Goal: Information Seeking & Learning: Learn about a topic

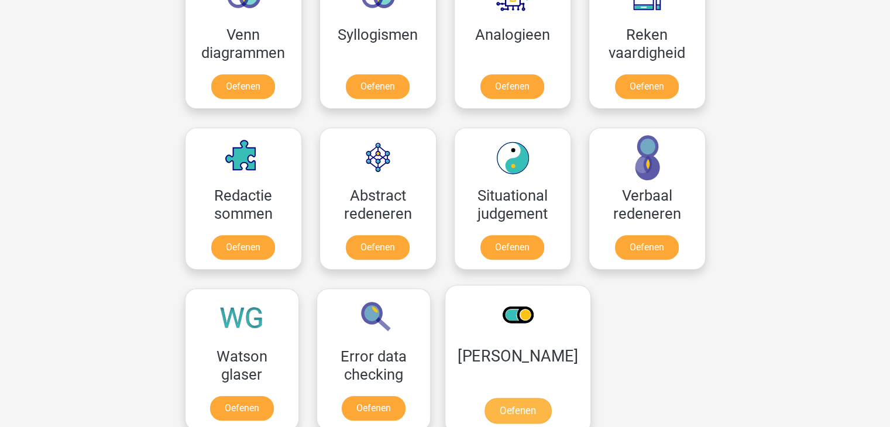
scroll to position [815, 0]
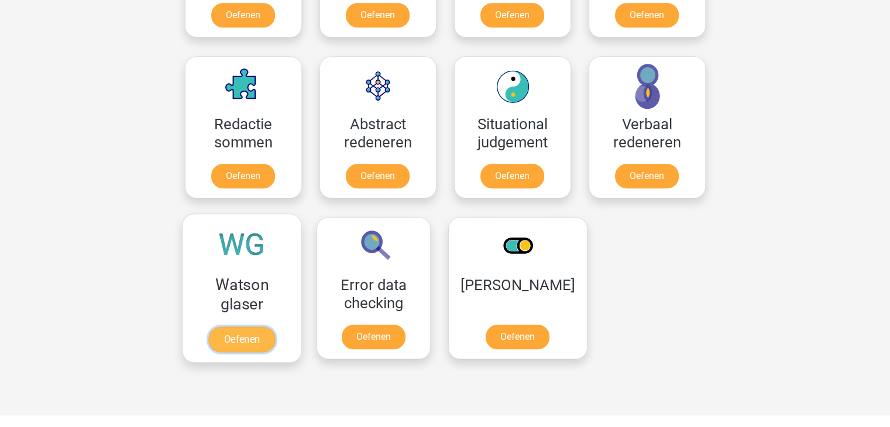
click at [238, 338] on link "Oefenen" at bounding box center [241, 340] width 67 height 26
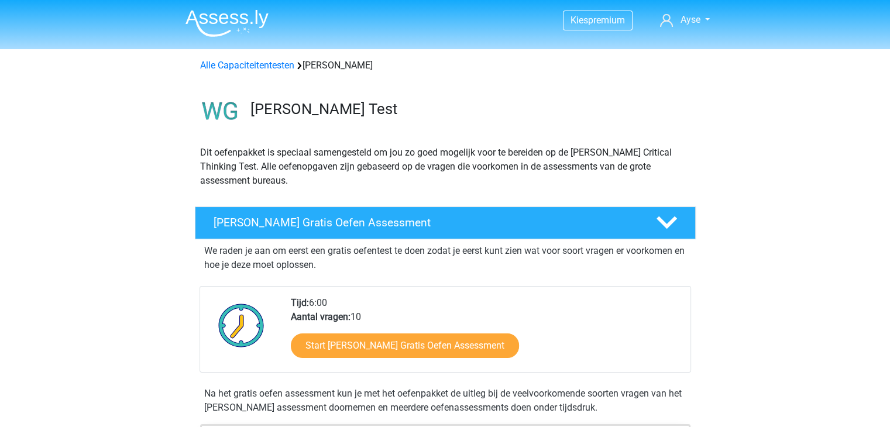
scroll to position [44, 0]
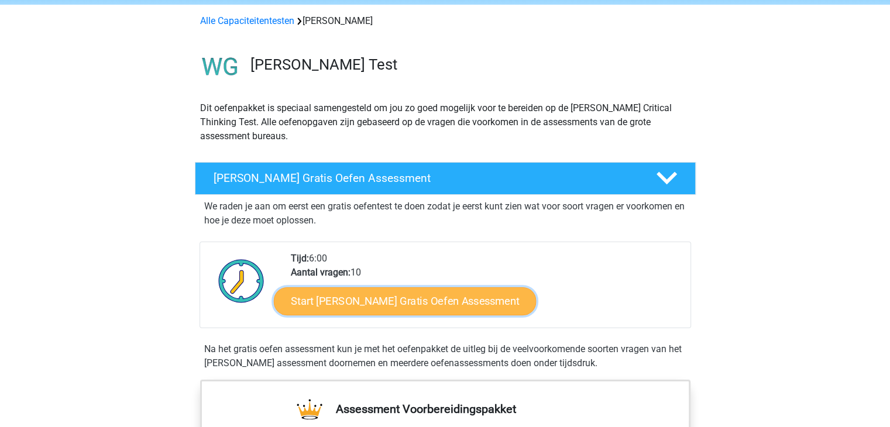
click at [331, 302] on link "Start Watson Glaser Gratis Oefen Assessment" at bounding box center [405, 301] width 263 height 28
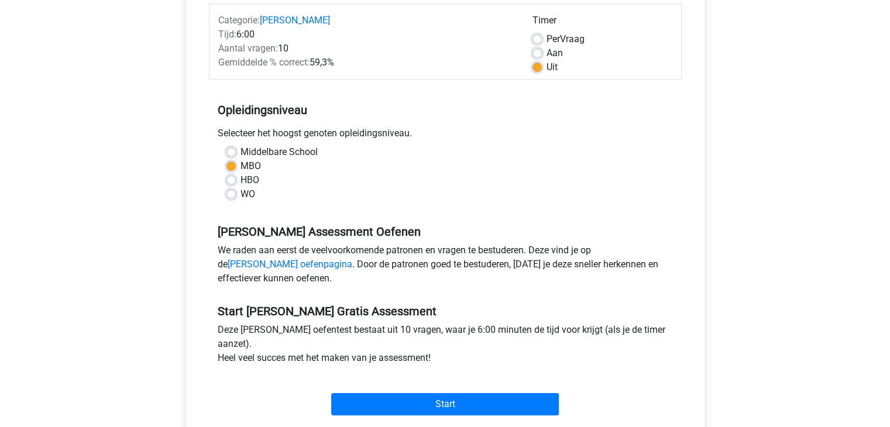
scroll to position [169, 0]
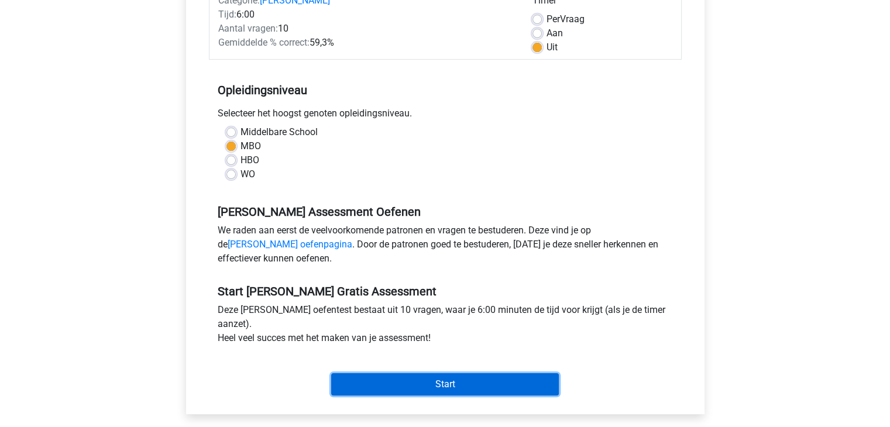
click at [412, 389] on input "Start" at bounding box center [445, 384] width 228 height 22
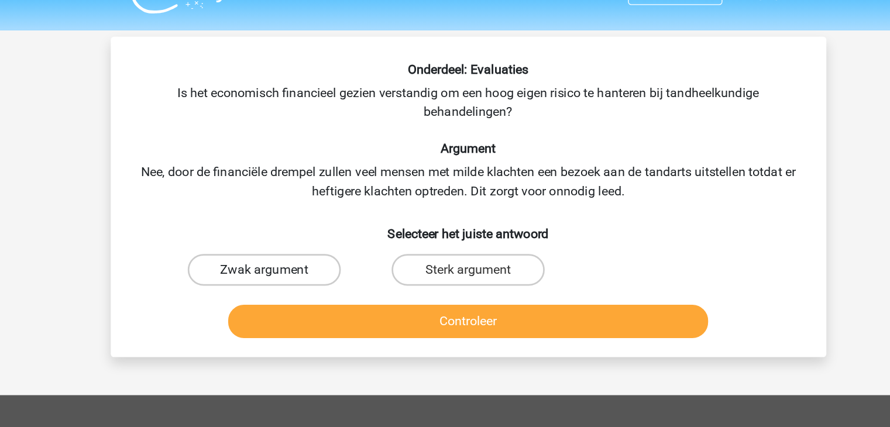
click at [270, 215] on label "Zwak argument" at bounding box center [294, 225] width 113 height 23
click at [294, 226] on input "Zwak argument" at bounding box center [298, 230] width 8 height 8
radio input "true"
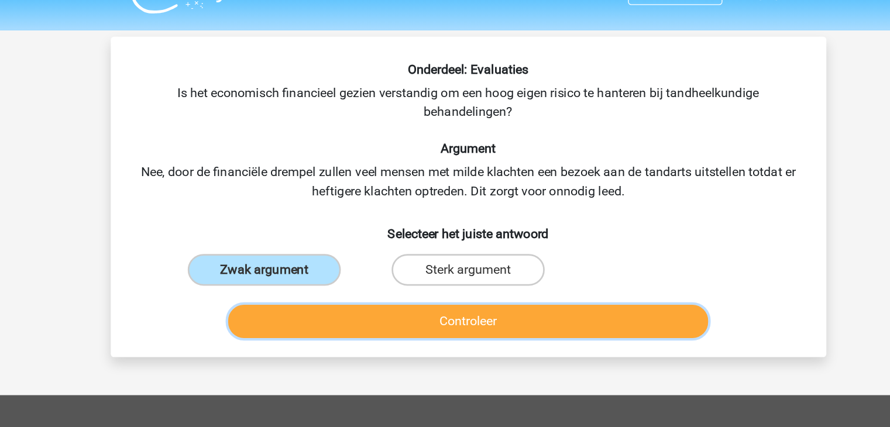
click at [308, 257] on button "Controleer" at bounding box center [445, 264] width 354 height 25
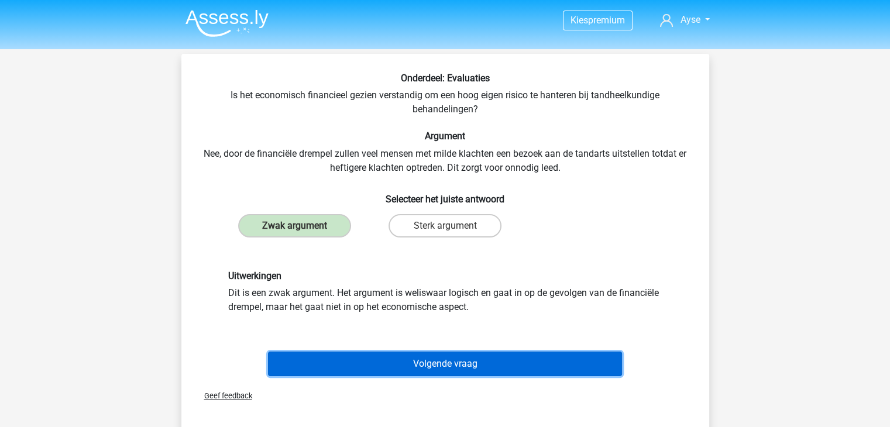
click at [439, 374] on button "Volgende vraag" at bounding box center [445, 364] width 354 height 25
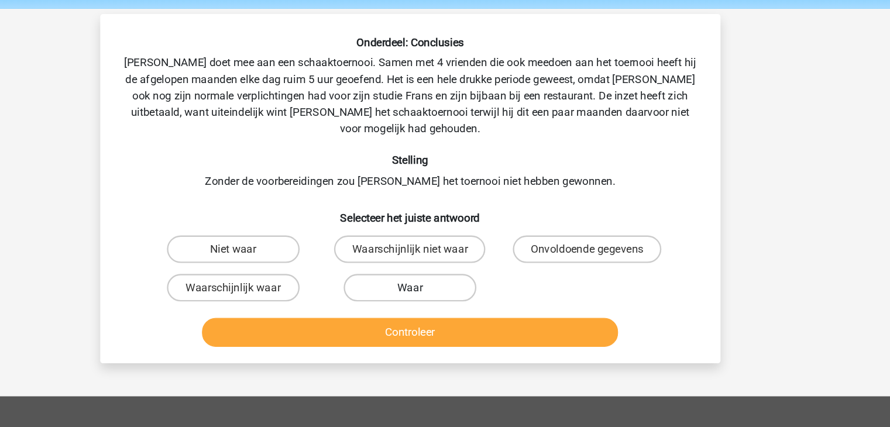
click at [408, 275] on label "Waar" at bounding box center [445, 286] width 113 height 23
click at [445, 287] on input "Waar" at bounding box center [449, 291] width 8 height 8
radio input "true"
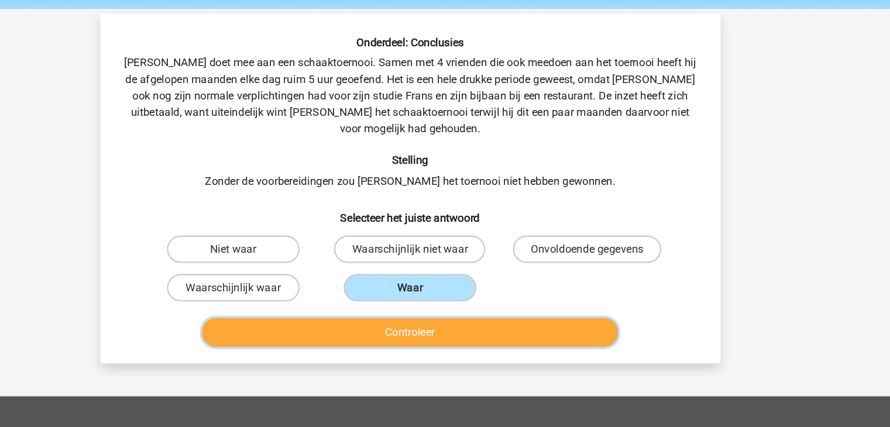
click at [394, 313] on button "Controleer" at bounding box center [445, 325] width 354 height 25
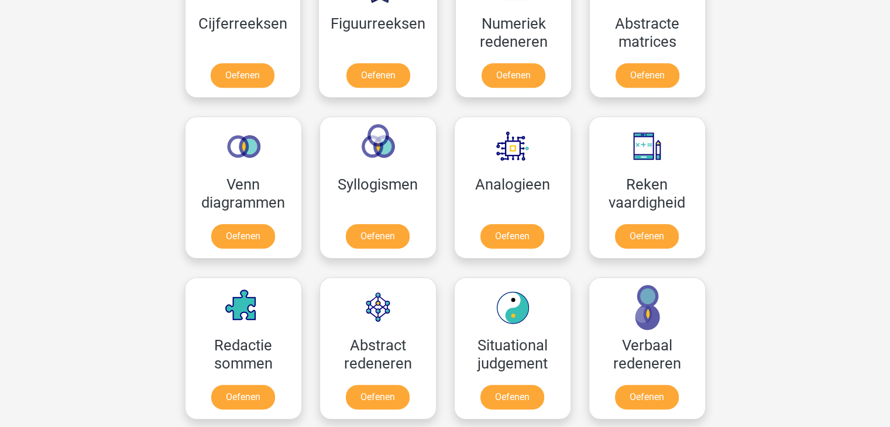
scroll to position [687, 0]
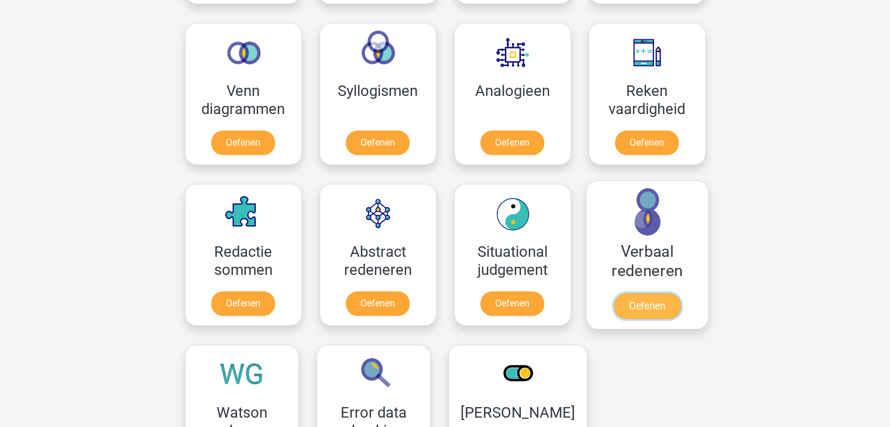
click at [641, 303] on link "Oefenen" at bounding box center [646, 306] width 67 height 26
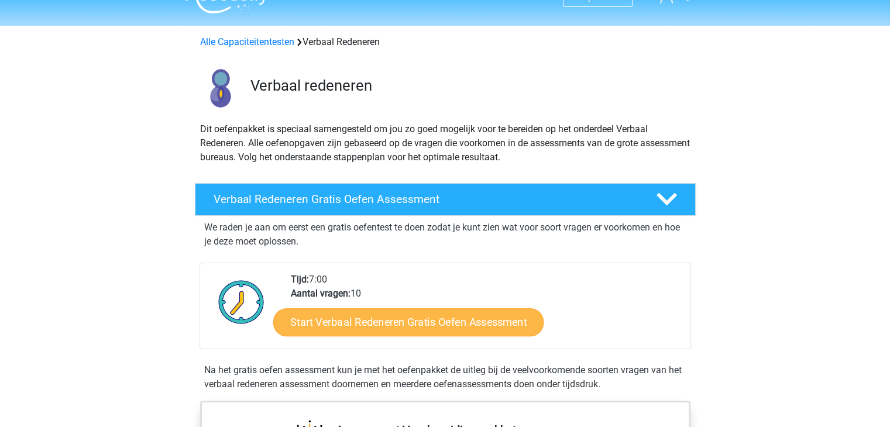
scroll to position [28, 0]
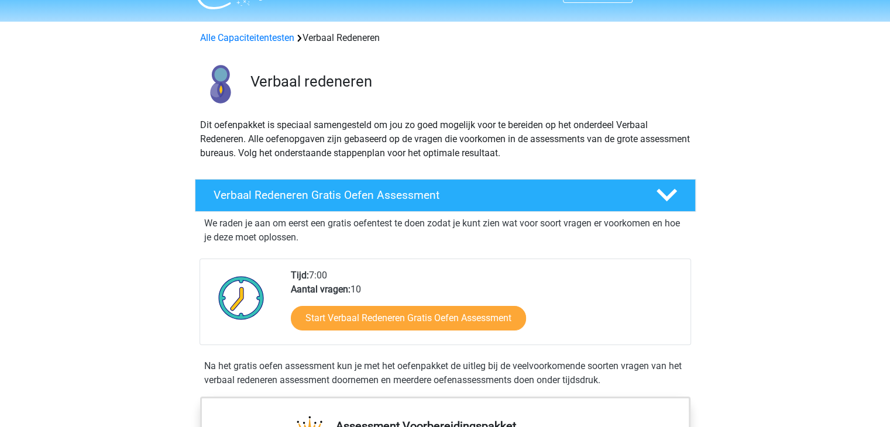
click at [421, 334] on div "Start Verbaal Redeneren Gratis Oefen Assessment" at bounding box center [486, 321] width 390 height 48
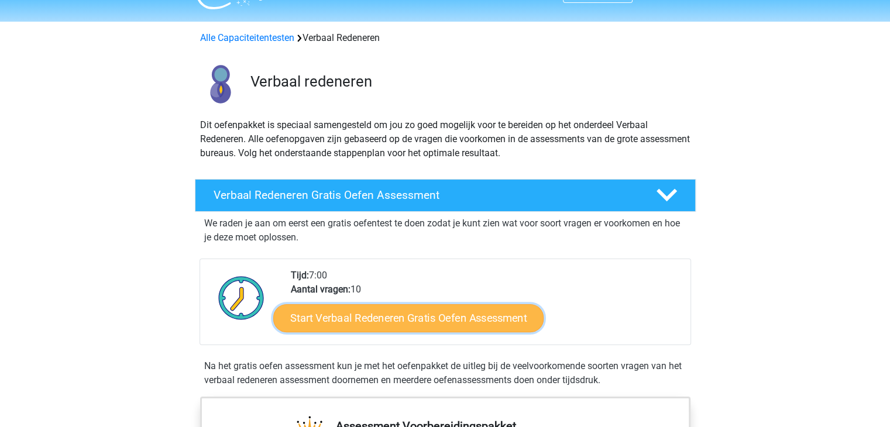
click at [424, 321] on link "Start Verbaal Redeneren Gratis Oefen Assessment" at bounding box center [408, 318] width 270 height 28
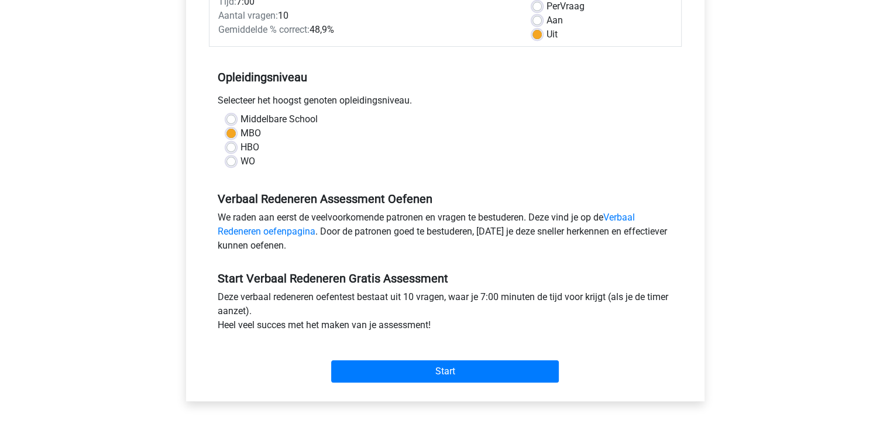
scroll to position [182, 0]
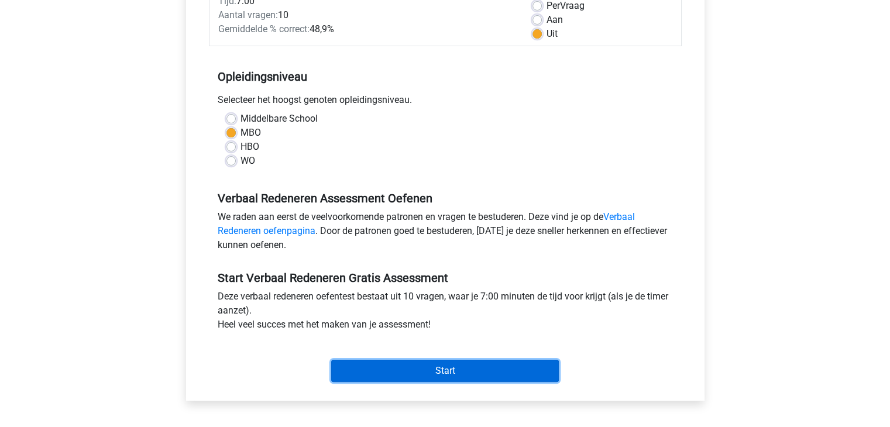
click at [396, 367] on input "Start" at bounding box center [445, 371] width 228 height 22
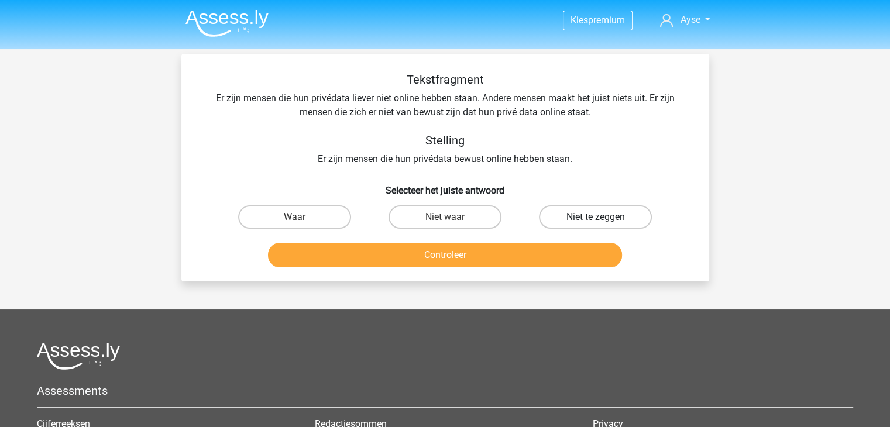
click at [584, 215] on label "Niet te zeggen" at bounding box center [595, 216] width 113 height 23
click at [596, 217] on input "Niet te zeggen" at bounding box center [600, 221] width 8 height 8
radio input "true"
drag, startPoint x: 494, startPoint y: 272, endPoint x: 497, endPoint y: 258, distance: 14.5
click at [497, 258] on div "Tekstfragment Er zijn mensen die hun privédata liever niet online hebben staan.…" at bounding box center [445, 168] width 528 height 228
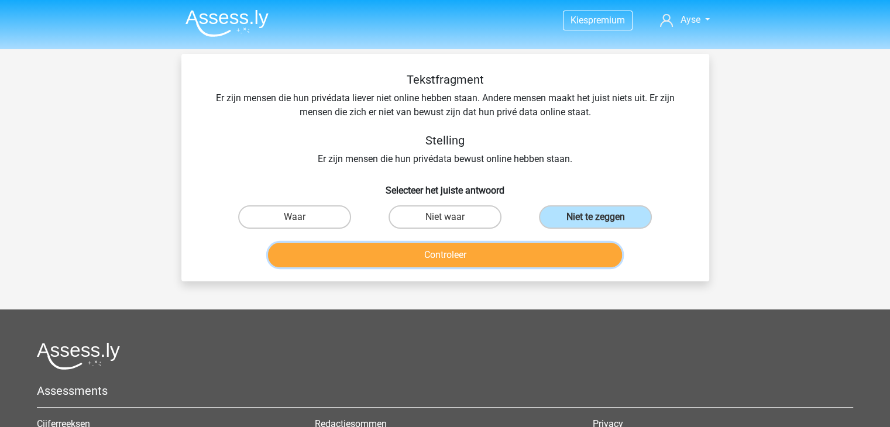
click at [497, 258] on button "Controleer" at bounding box center [445, 255] width 354 height 25
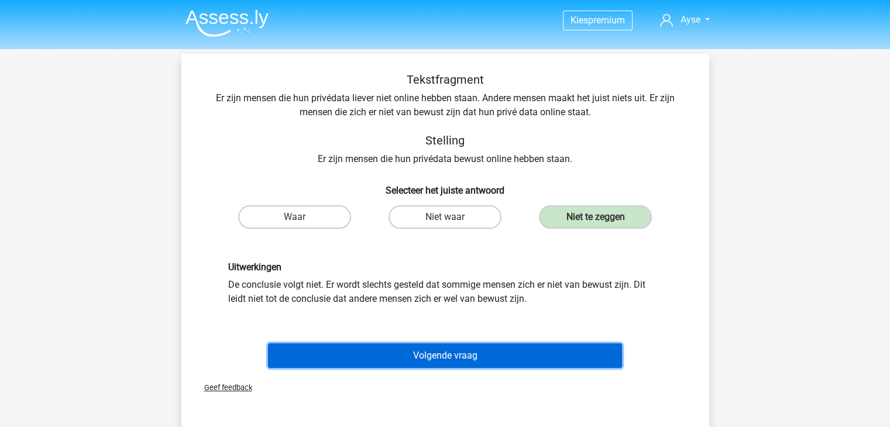
click at [402, 356] on button "Volgende vraag" at bounding box center [445, 356] width 354 height 25
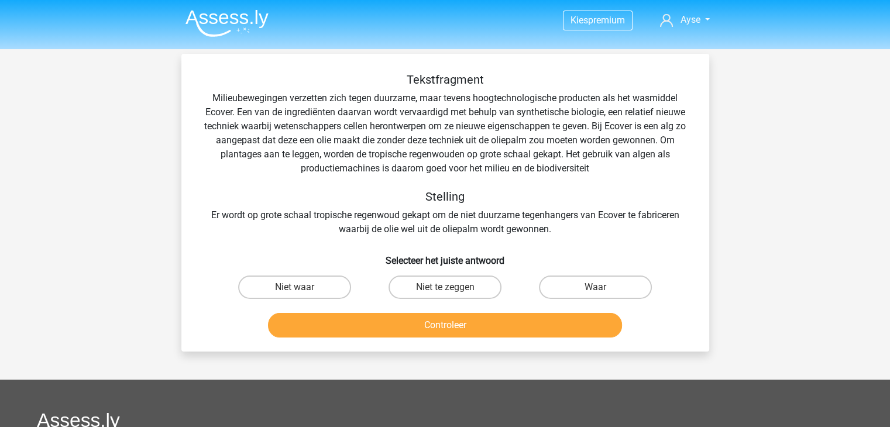
scroll to position [54, 0]
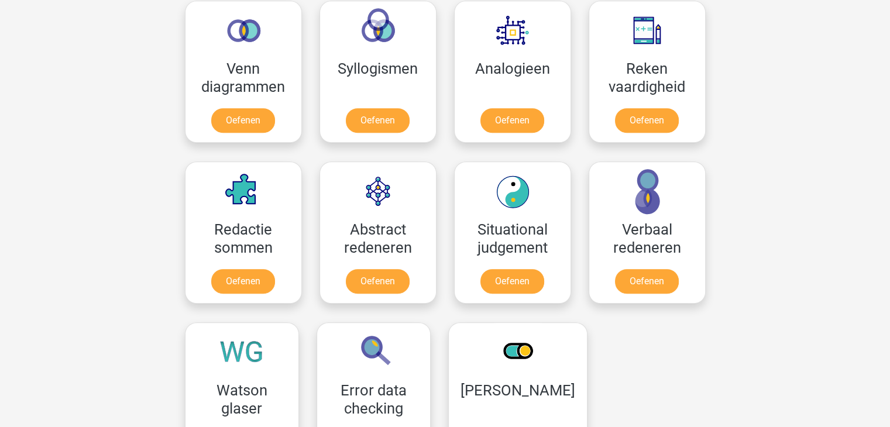
scroll to position [713, 0]
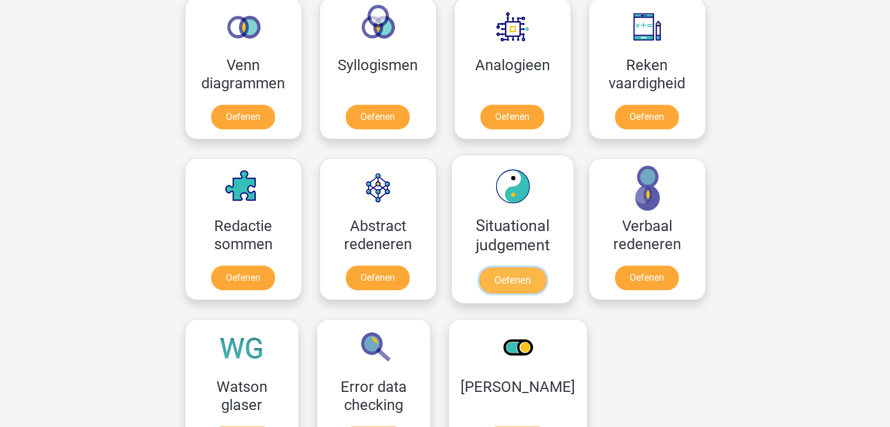
click at [512, 290] on link "Oefenen" at bounding box center [512, 280] width 67 height 26
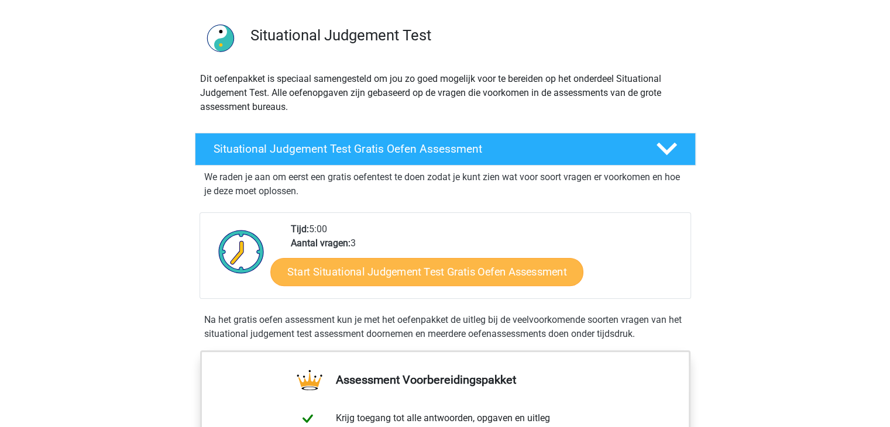
scroll to position [77, 0]
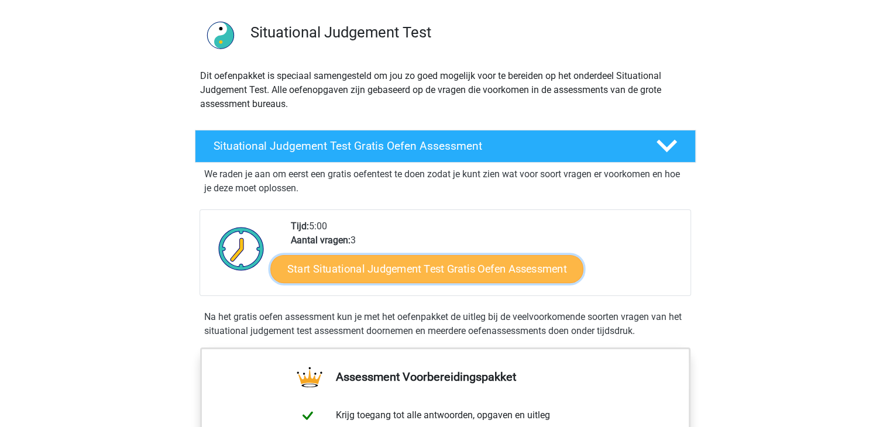
click at [457, 271] on link "Start Situational Judgement Test Gratis Oefen Assessment" at bounding box center [426, 269] width 313 height 28
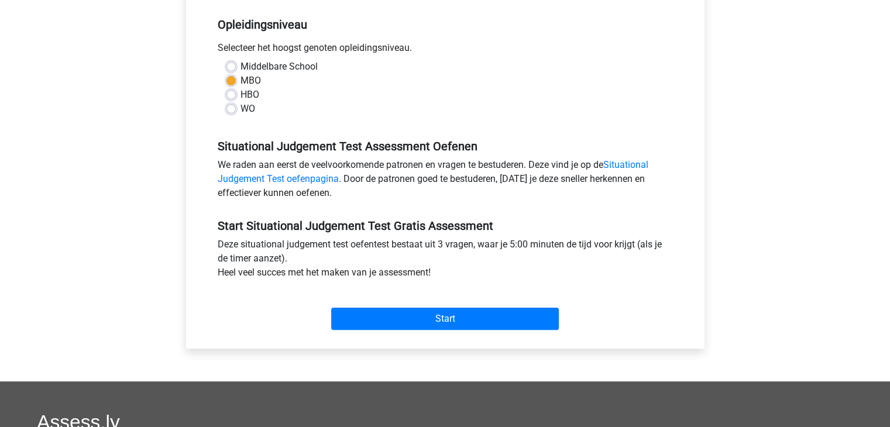
scroll to position [254, 0]
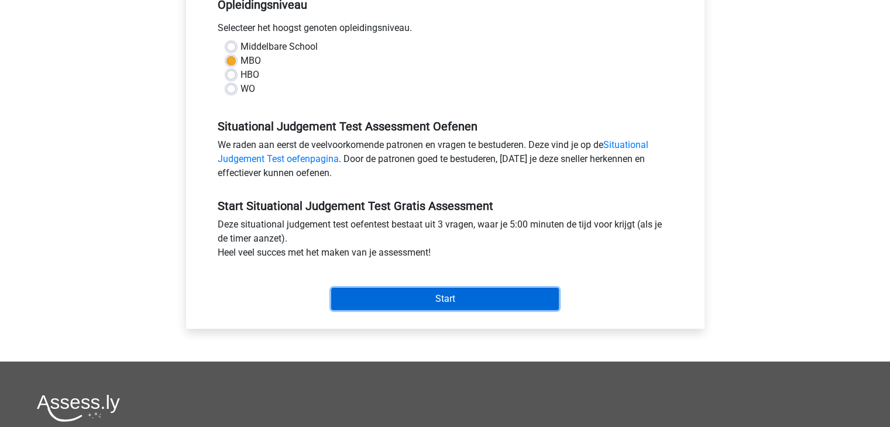
click at [428, 291] on input "Start" at bounding box center [445, 299] width 228 height 22
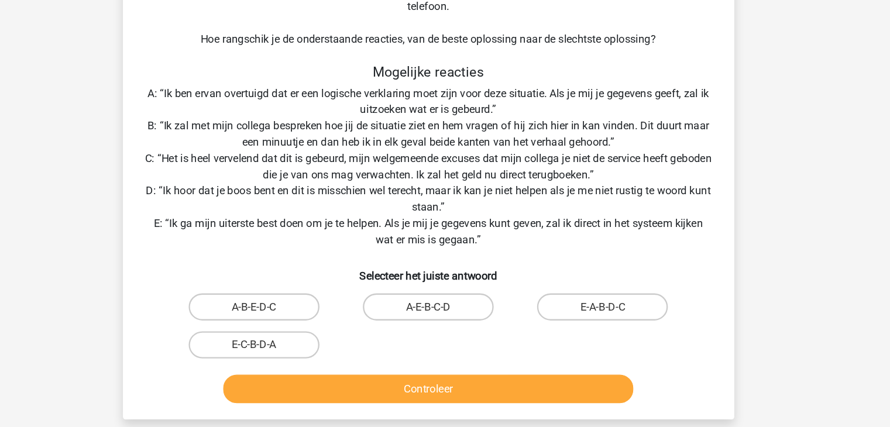
scroll to position [105, 0]
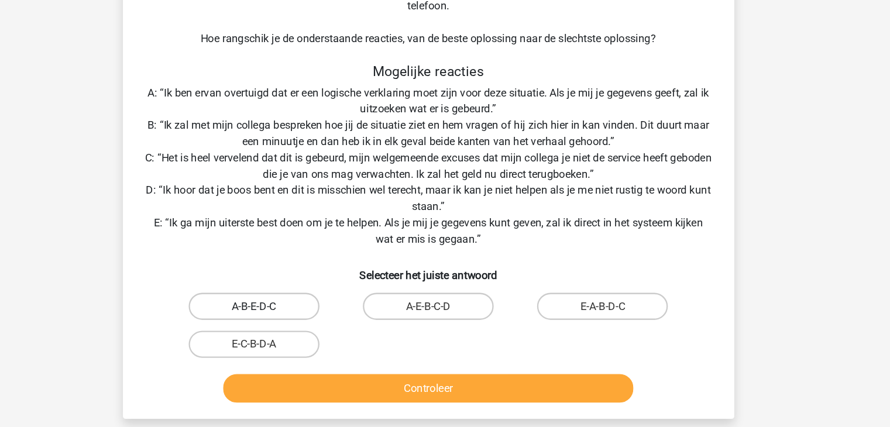
click at [315, 320] on label "A-B-E-D-C" at bounding box center [294, 322] width 113 height 23
click at [302, 322] on input "A-B-E-D-C" at bounding box center [298, 326] width 8 height 8
radio input "true"
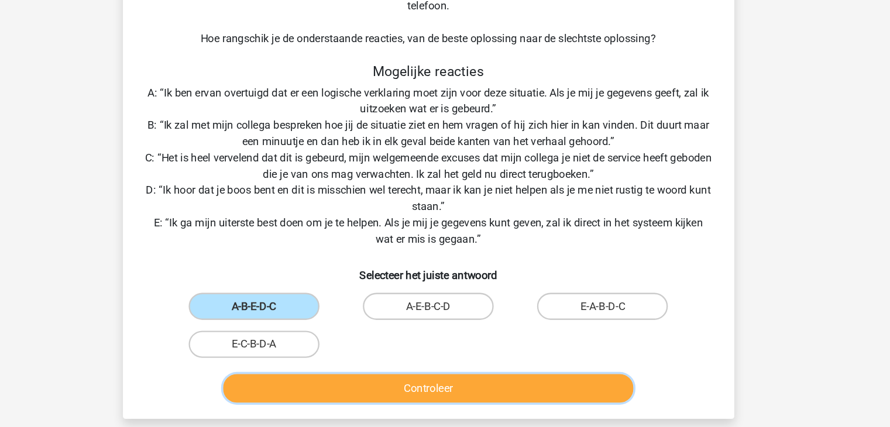
click at [460, 398] on button "Controleer" at bounding box center [445, 393] width 354 height 25
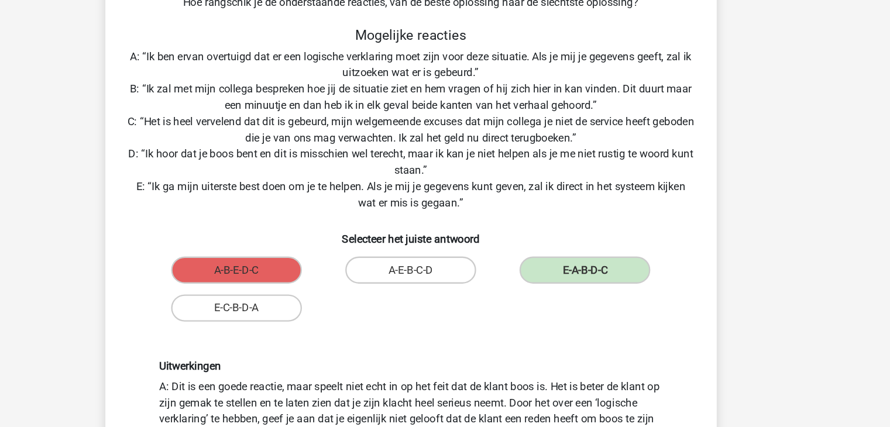
scroll to position [193, 0]
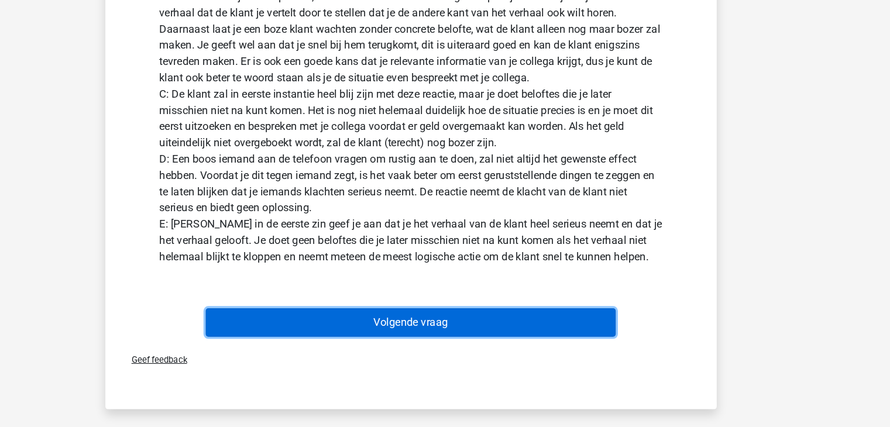
click at [490, 334] on button "Volgende vraag" at bounding box center [445, 336] width 354 height 25
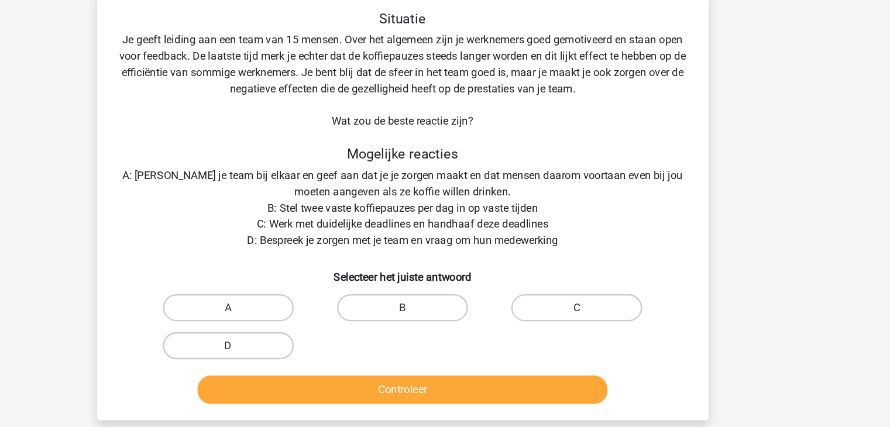
scroll to position [53, 0]
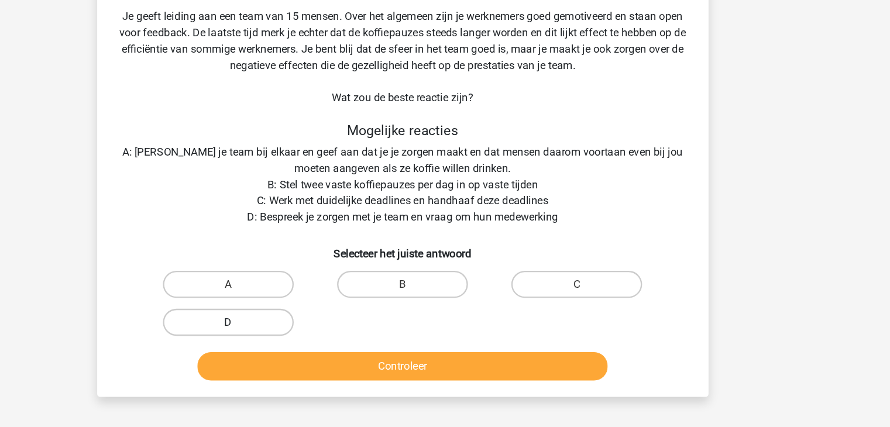
click at [339, 310] on label "D" at bounding box center [294, 308] width 113 height 23
click at [302, 310] on input "D" at bounding box center [298, 312] width 8 height 8
radio input "true"
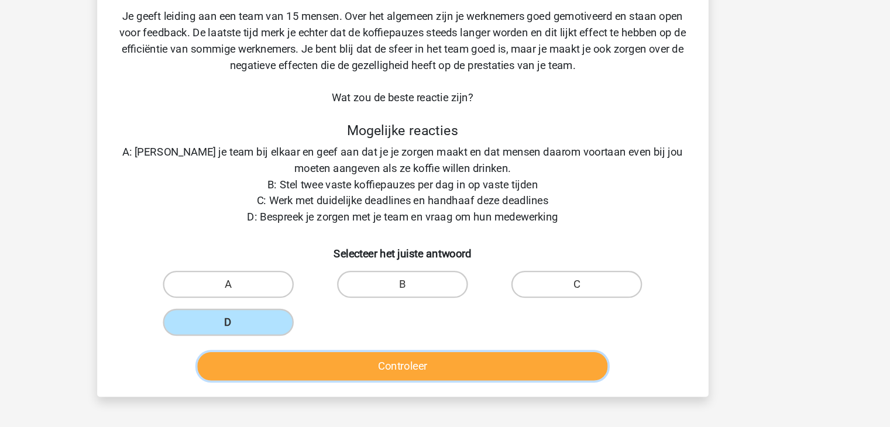
click at [405, 356] on button "Controleer" at bounding box center [445, 346] width 354 height 25
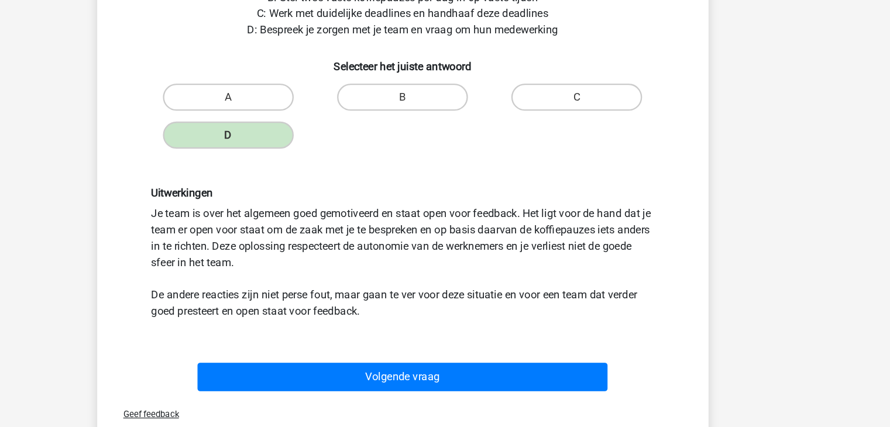
scroll to position [199, 0]
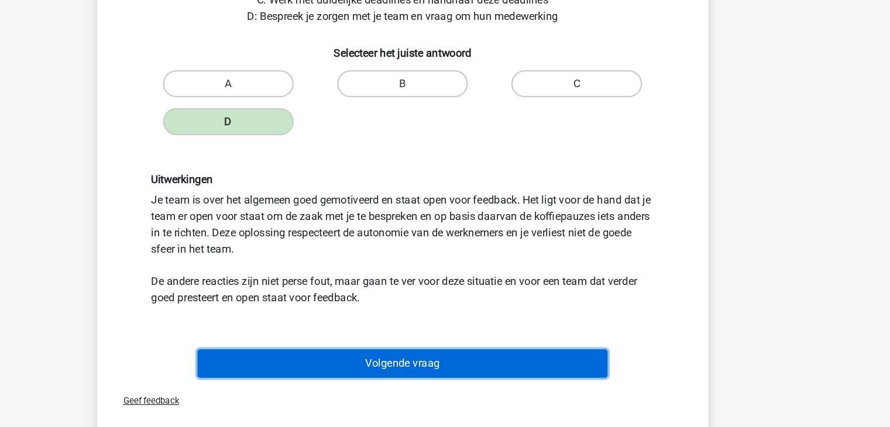
click at [420, 372] on button "Volgende vraag" at bounding box center [445, 372] width 354 height 25
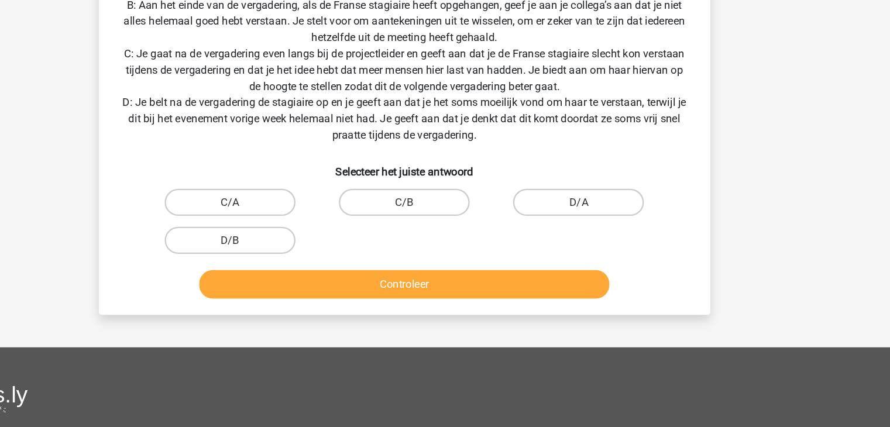
scroll to position [269, 0]
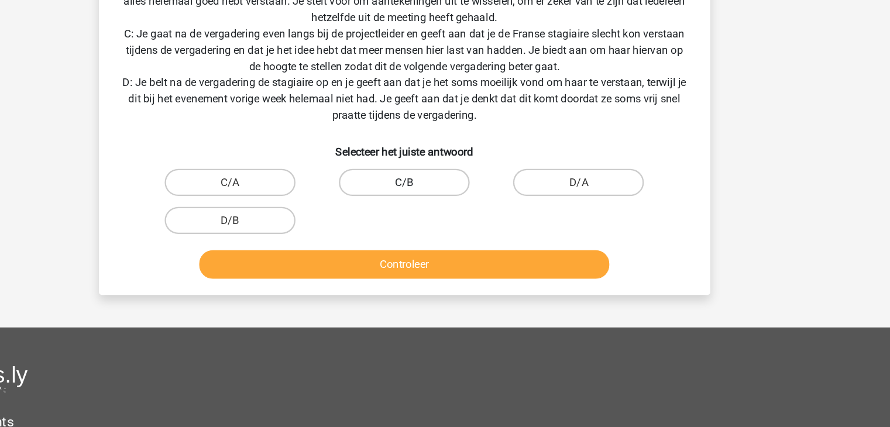
click at [421, 208] on label "C/B" at bounding box center [445, 215] width 113 height 23
click at [445, 215] on input "C/B" at bounding box center [449, 219] width 8 height 8
radio input "true"
click at [407, 269] on div "Controleer" at bounding box center [445, 284] width 490 height 39
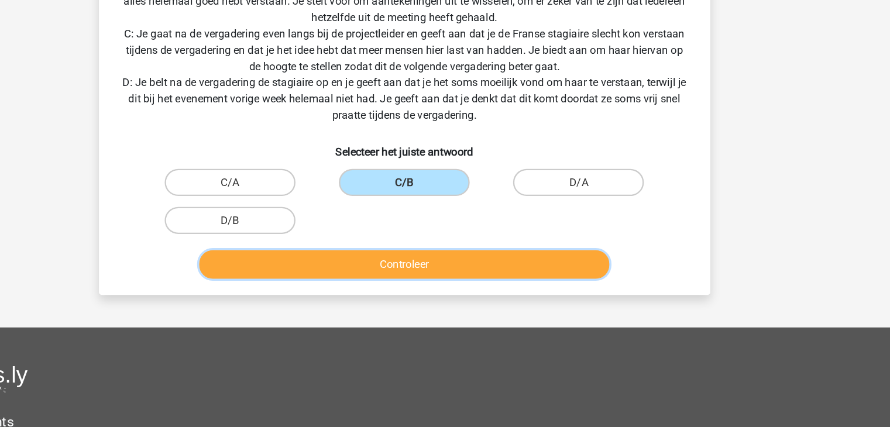
click at [403, 286] on button "Controleer" at bounding box center [445, 286] width 354 height 25
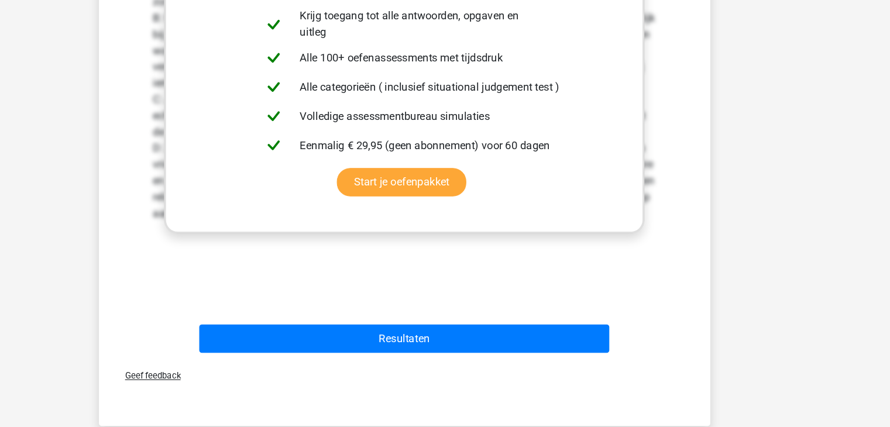
scroll to position [583, 0]
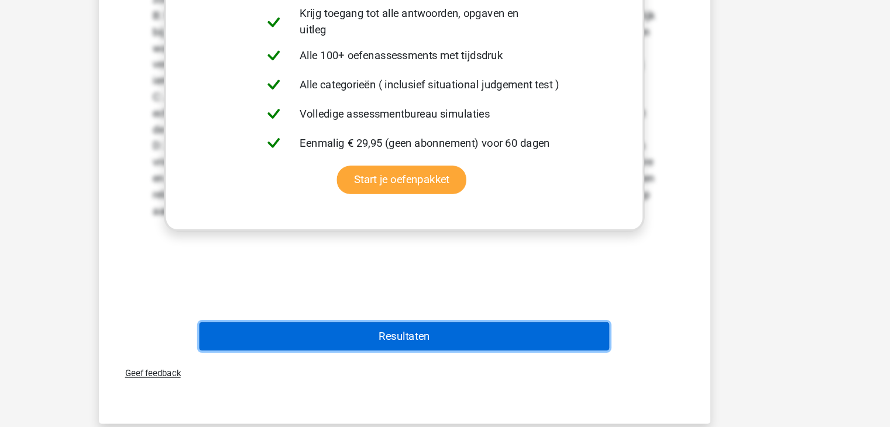
click at [400, 348] on button "Resultaten" at bounding box center [445, 349] width 354 height 25
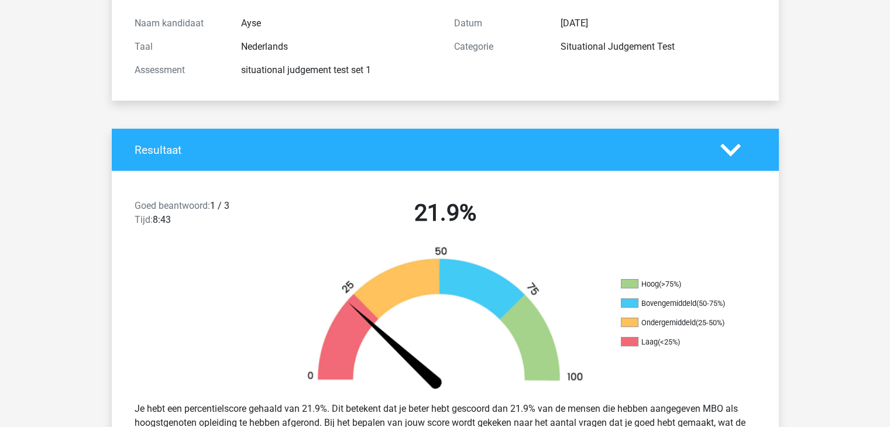
scroll to position [133, 0]
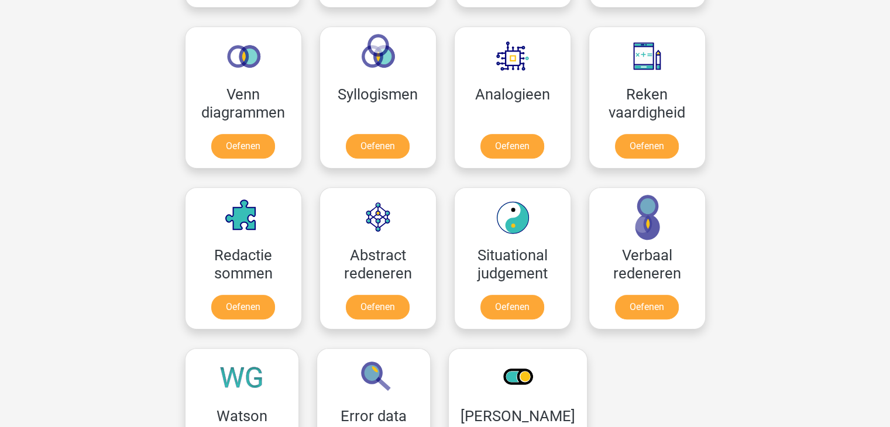
scroll to position [686, 0]
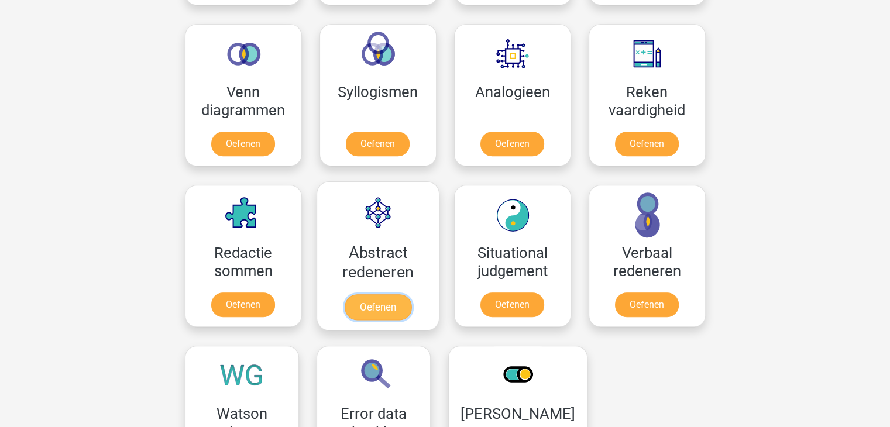
click at [377, 300] on link "Oefenen" at bounding box center [377, 307] width 67 height 26
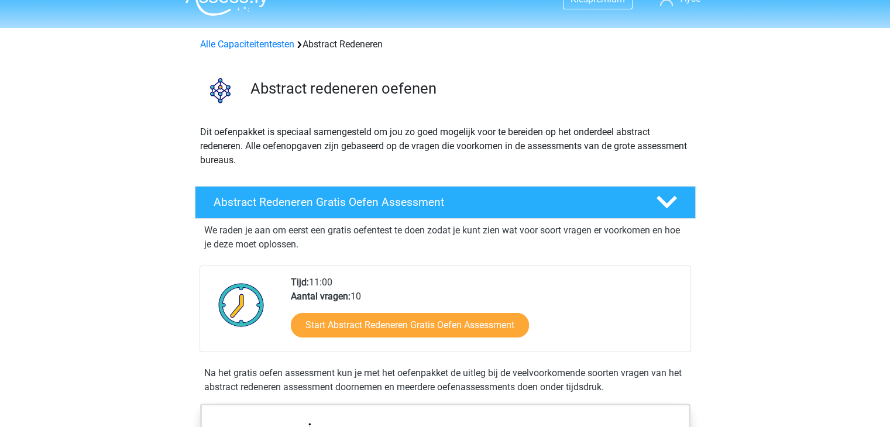
scroll to position [22, 0]
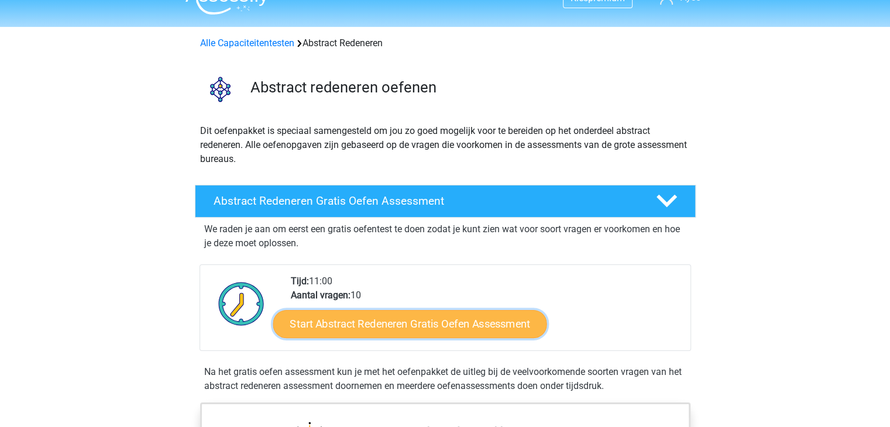
click at [360, 317] on link "Start Abstract Redeneren Gratis Oefen Assessment" at bounding box center [410, 324] width 274 height 28
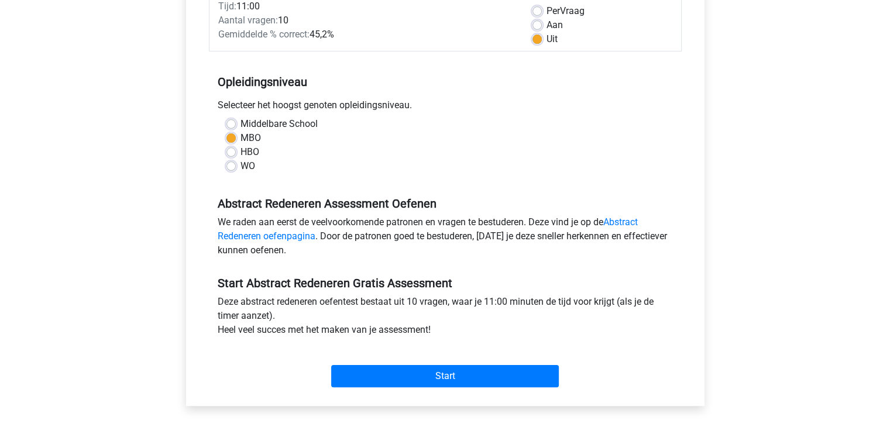
scroll to position [180, 0]
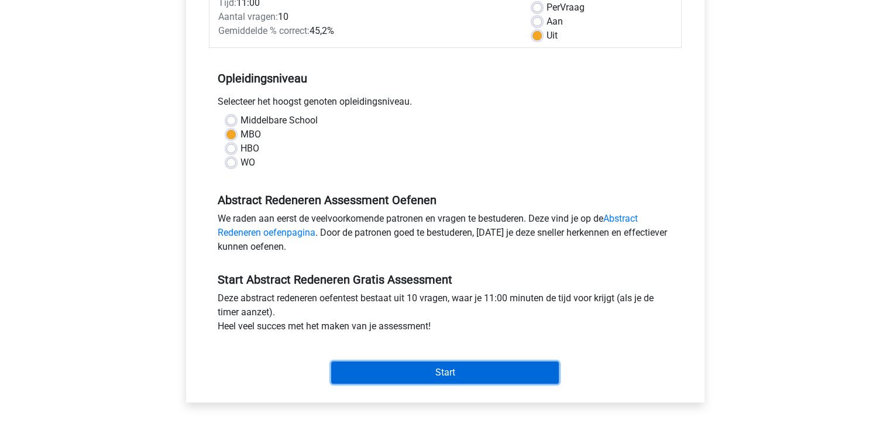
click at [405, 375] on input "Start" at bounding box center [445, 373] width 228 height 22
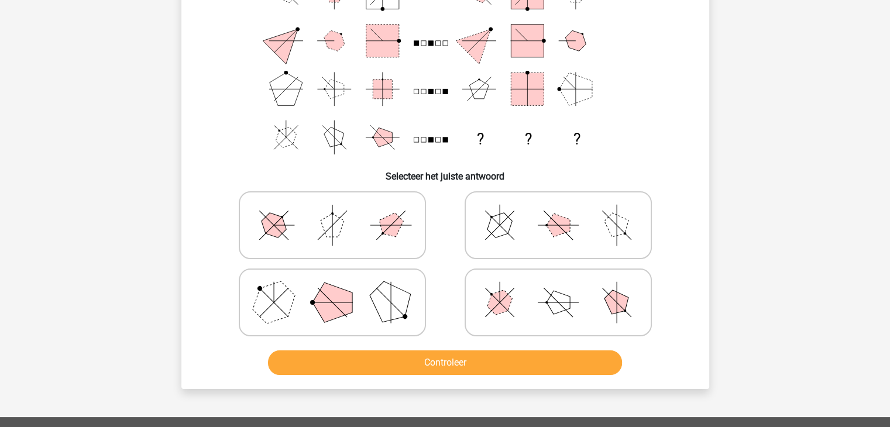
scroll to position [126, 0]
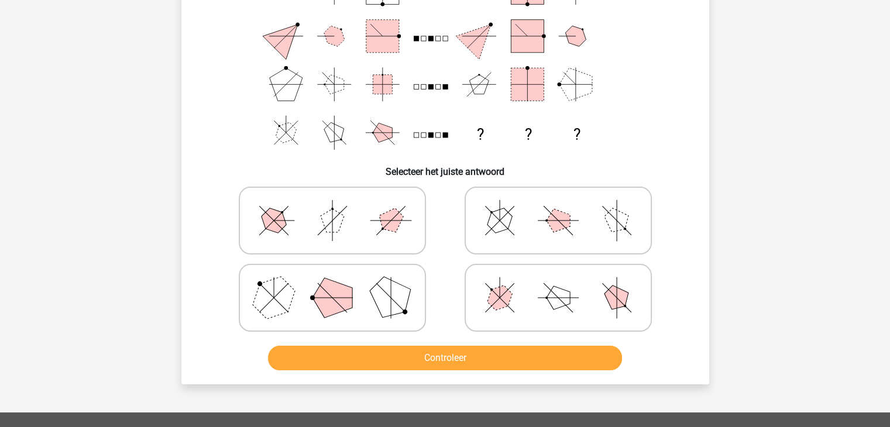
click at [536, 244] on icon at bounding box center [559, 220] width 176 height 59
click at [558, 206] on input "radio" at bounding box center [562, 202] width 8 height 8
radio input "true"
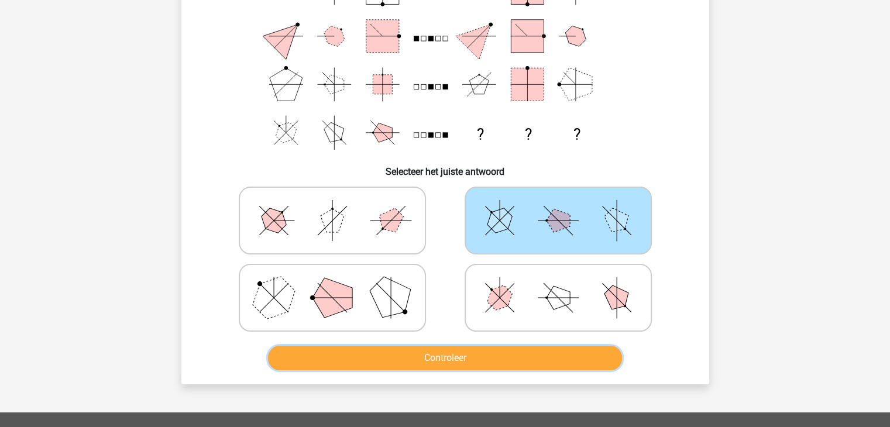
click at [428, 349] on button "Controleer" at bounding box center [445, 358] width 354 height 25
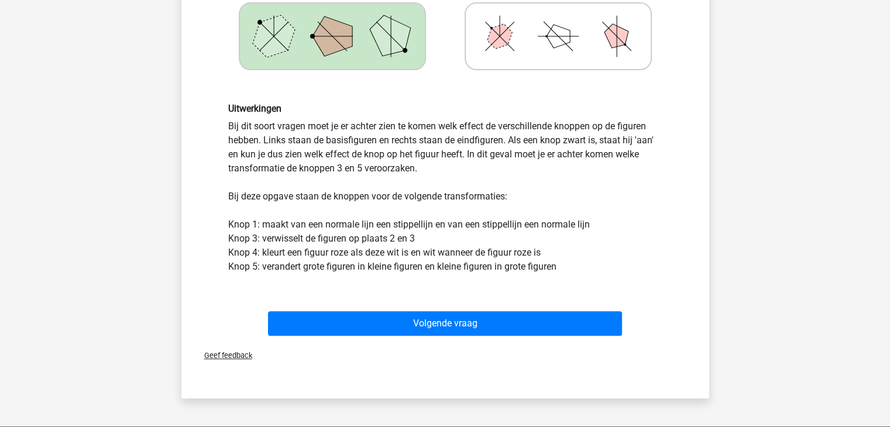
scroll to position [695, 0]
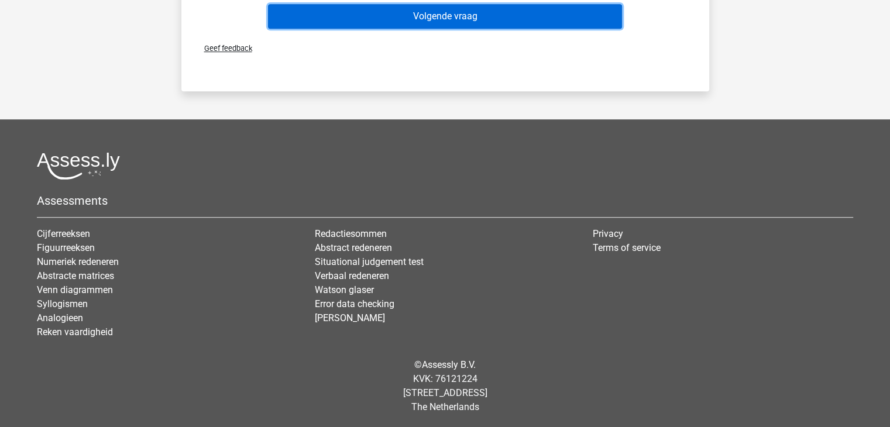
click at [395, 11] on button "Volgende vraag" at bounding box center [445, 16] width 354 height 25
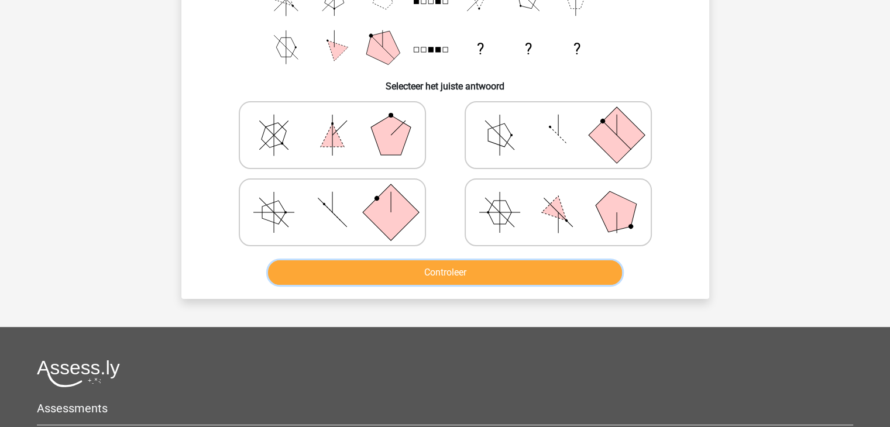
scroll to position [183, 0]
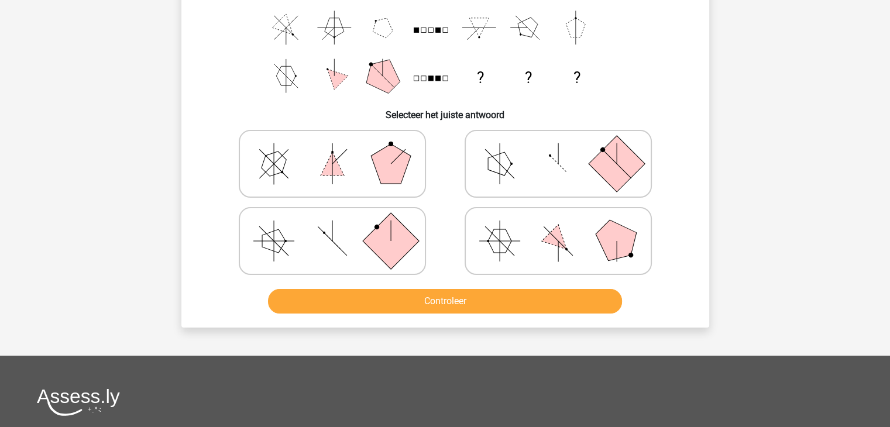
click at [379, 231] on rect at bounding box center [390, 241] width 56 height 56
click at [340, 227] on input "radio" at bounding box center [336, 223] width 8 height 8
radio input "true"
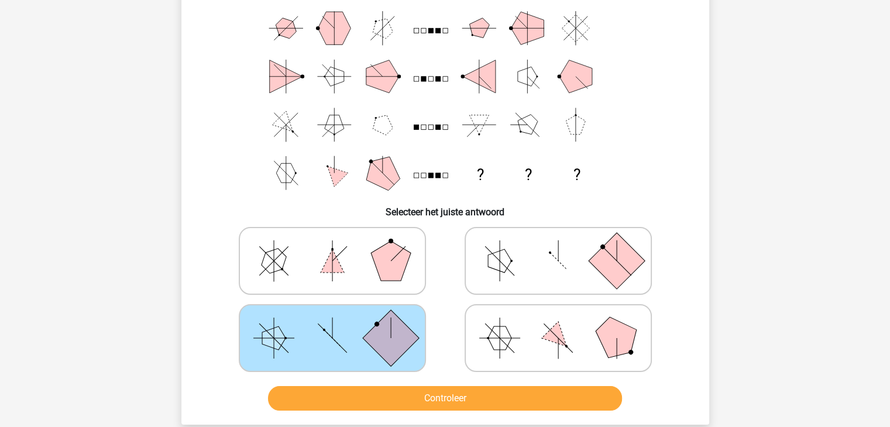
scroll to position [85, 0]
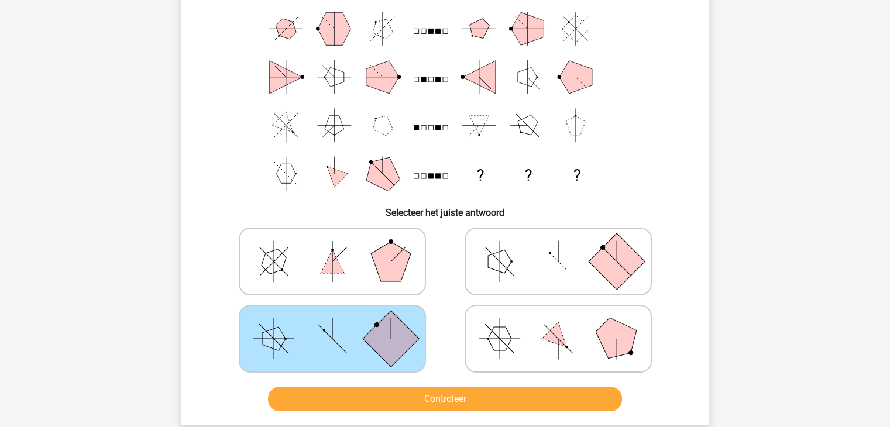
click at [599, 352] on icon at bounding box center [559, 339] width 176 height 59
click at [566, 324] on input "radio" at bounding box center [562, 321] width 8 height 8
radio input "true"
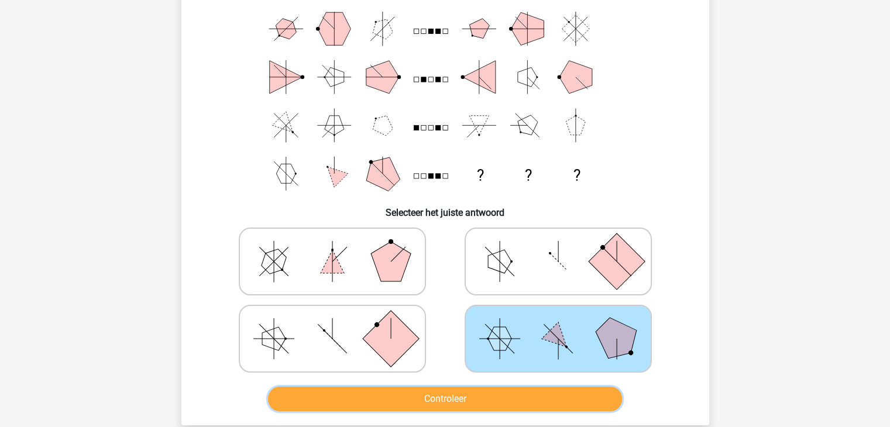
click at [530, 394] on button "Controleer" at bounding box center [445, 399] width 354 height 25
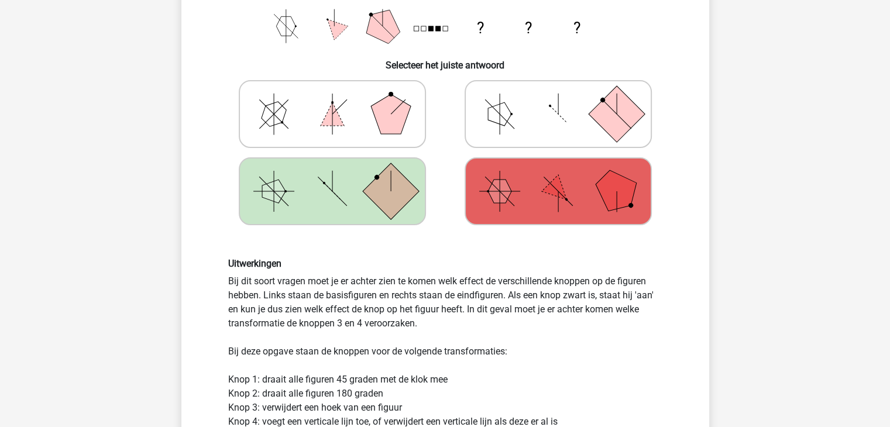
scroll to position [218, 0]
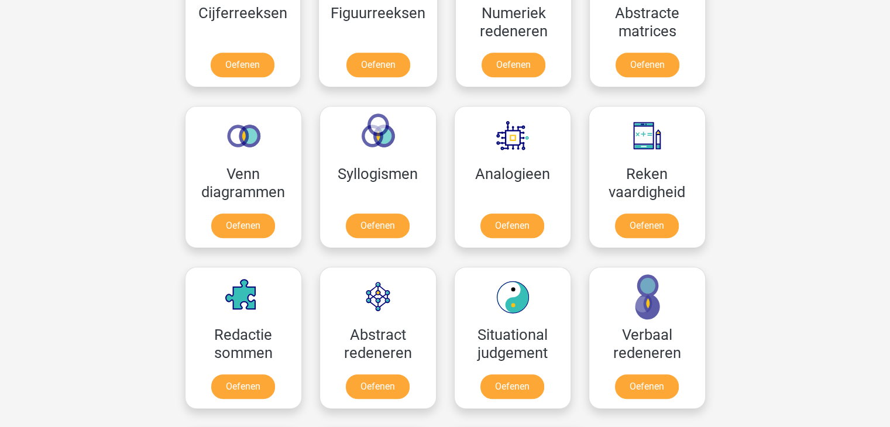
scroll to position [722, 0]
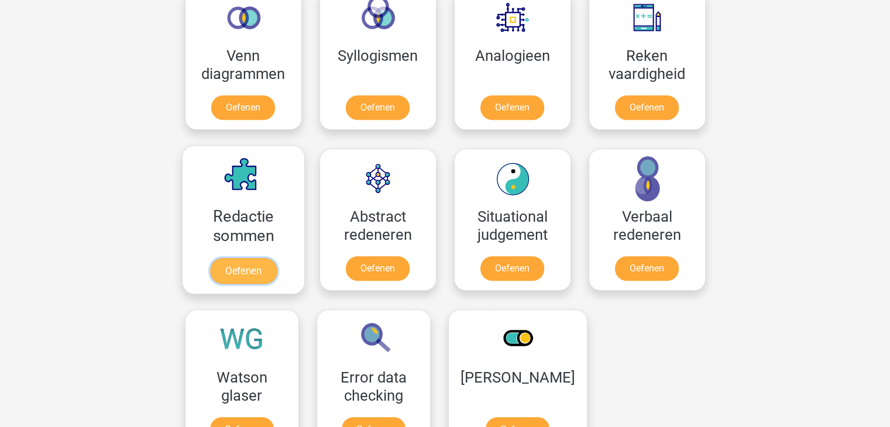
click at [239, 268] on link "Oefenen" at bounding box center [243, 271] width 67 height 26
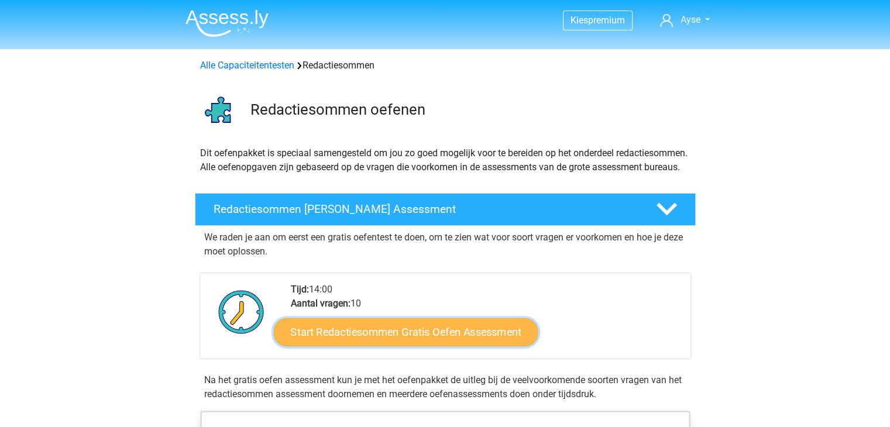
click at [315, 346] on link "Start Redactiesommen Gratis Oefen Assessment" at bounding box center [405, 332] width 265 height 28
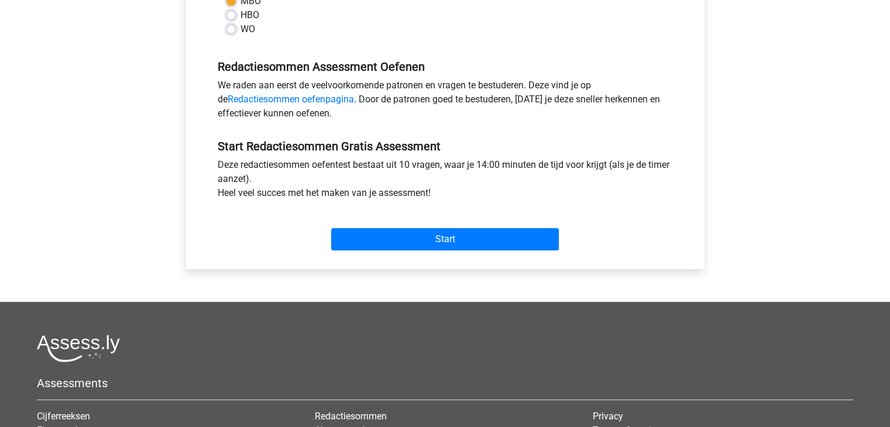
scroll to position [330, 0]
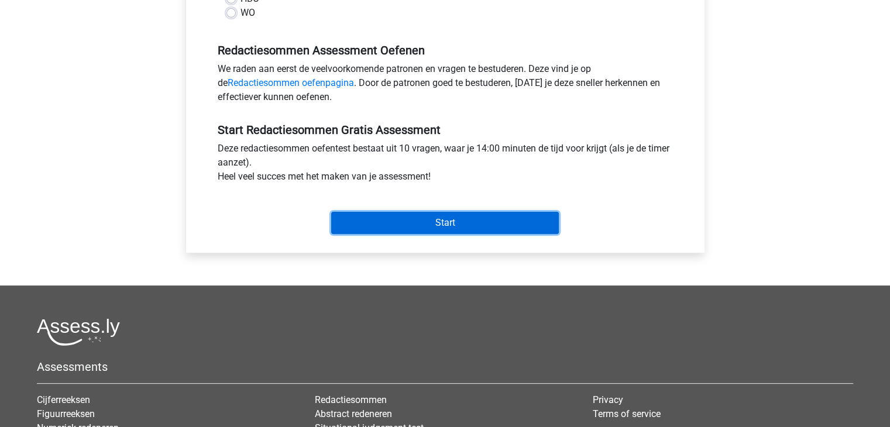
click at [396, 216] on input "Start" at bounding box center [445, 223] width 228 height 22
